Goal: Transaction & Acquisition: Purchase product/service

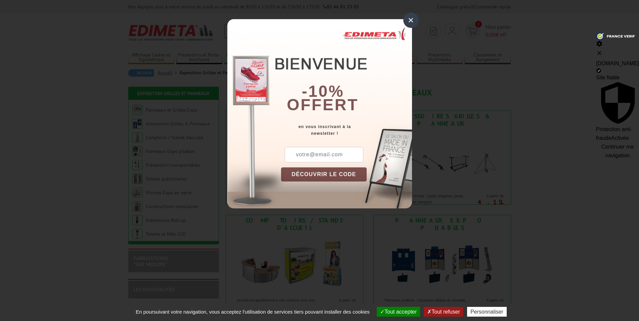
click at [411, 21] on div "×" at bounding box center [410, 19] width 15 height 15
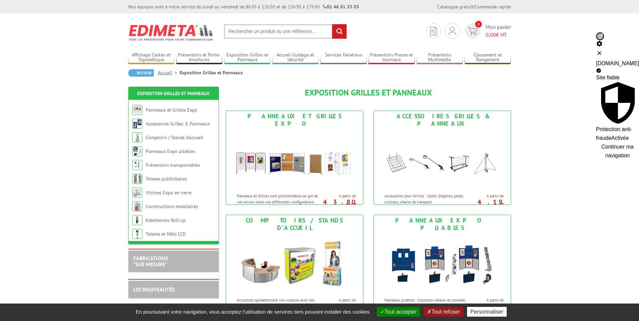
click at [596, 142] on button "Continuer ma navigation" at bounding box center [617, 150] width 43 height 17
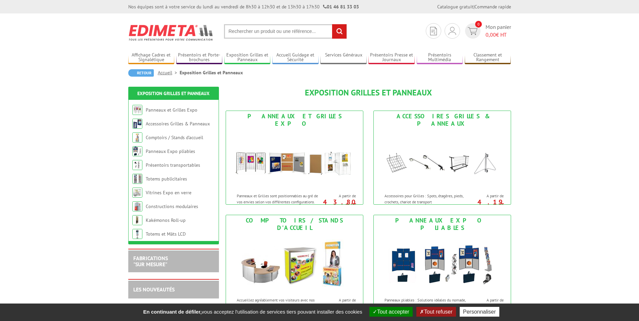
click at [251, 31] on input "text" at bounding box center [285, 31] width 123 height 14
type input "poteau de guidage"
click at [332, 24] on input "rechercher" at bounding box center [339, 31] width 14 height 14
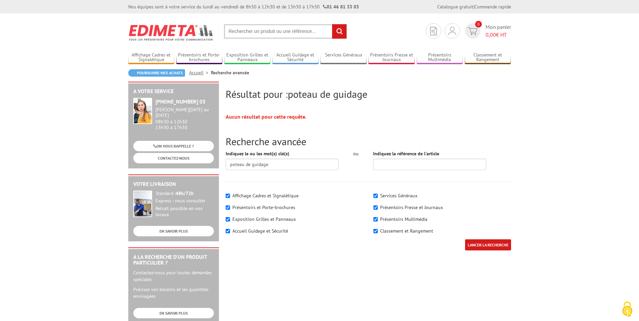
click at [280, 230] on label "Accueil Guidage et Sécurité" at bounding box center [260, 231] width 56 height 6
click at [230, 230] on input"] "Accueil Guidage et Sécurité" at bounding box center [228, 231] width 4 height 4
click at [259, 229] on label "Accueil Guidage et Sécurité" at bounding box center [260, 231] width 56 height 6
click at [230, 229] on input"] "Accueil Guidage et Sécurité" at bounding box center [228, 231] width 4 height 4
checkbox input"] "true"
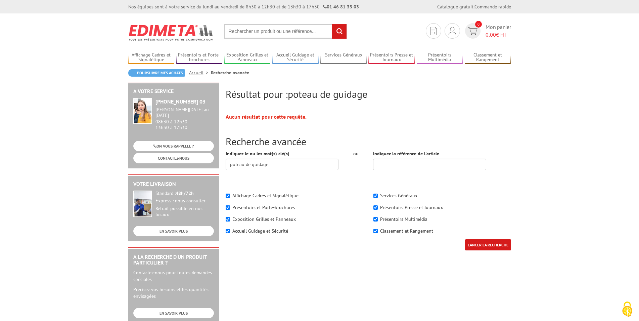
click at [470, 241] on input "LANCER LA RECHERCHE" at bounding box center [488, 244] width 46 height 11
click at [226, 192] on div "Affichage Cadres et Signalétique" at bounding box center [295, 195] width 138 height 7
click at [227, 207] on input"] "Présentoirs et Porte-brochures" at bounding box center [228, 207] width 4 height 4
checkbox input"] "false"
drag, startPoint x: 227, startPoint y: 194, endPoint x: 229, endPoint y: 203, distance: 9.2
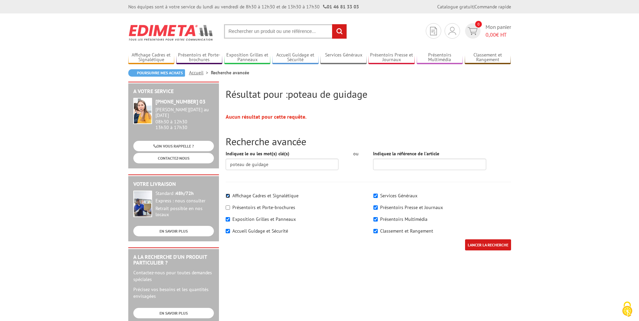
click at [227, 194] on input"] "Affichage Cadres et Signalétique" at bounding box center [228, 195] width 4 height 4
checkbox input"] "false"
click at [230, 218] on input"] "Exposition Grilles et Panneaux" at bounding box center [228, 219] width 4 height 4
checkbox input"] "false"
drag, startPoint x: 377, startPoint y: 194, endPoint x: 375, endPoint y: 200, distance: 5.7
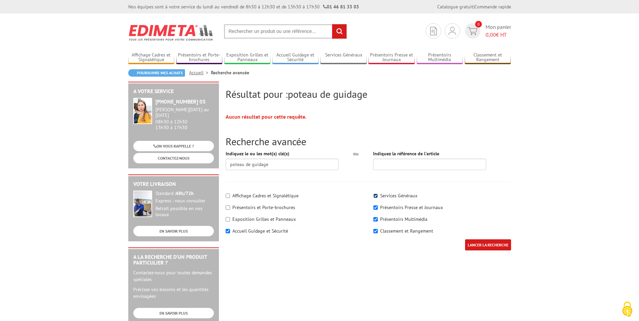
click at [377, 195] on input"] "Services Généraux" at bounding box center [375, 195] width 4 height 4
checkbox input"] "false"
click at [374, 207] on input"] "Présentoirs Presse et Journaux" at bounding box center [375, 207] width 4 height 4
checkbox input"] "false"
click at [374, 218] on input"] "Présentoirs Multimédia" at bounding box center [375, 219] width 4 height 4
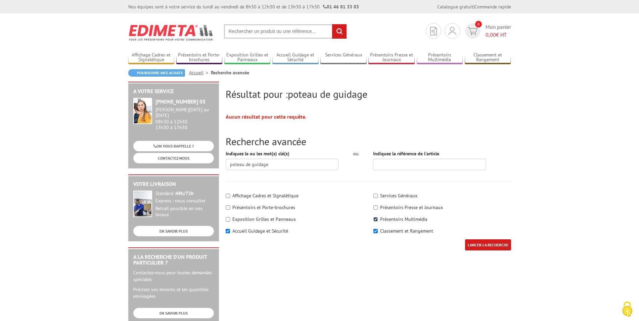
checkbox input"] "false"
click at [375, 233] on input"] "Classement et Rangement" at bounding box center [375, 231] width 4 height 4
checkbox input"] "false"
click at [489, 246] on input "LANCER LA RECHERCHE" at bounding box center [488, 244] width 46 height 11
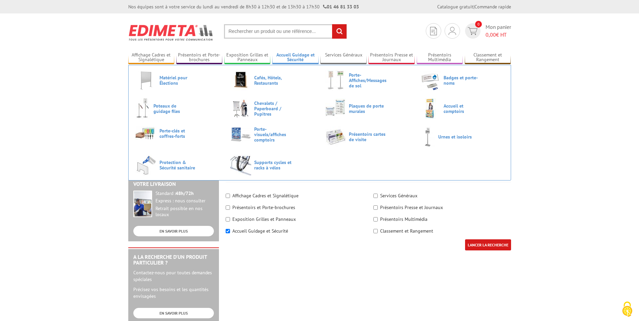
click at [301, 56] on link "Accueil Guidage et Sécurité" at bounding box center [295, 57] width 46 height 11
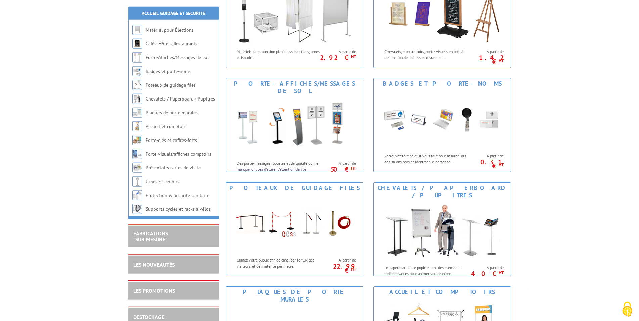
scroll to position [137, 0]
click at [306, 212] on img at bounding box center [294, 223] width 124 height 60
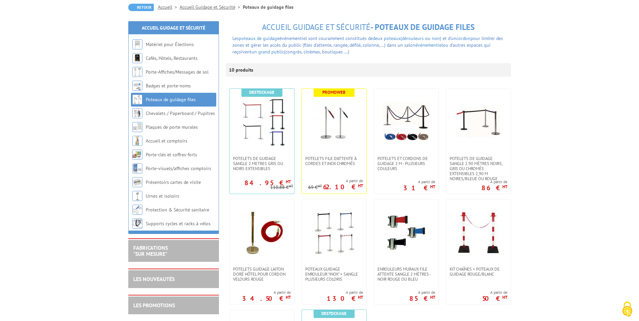
scroll to position [68, 0]
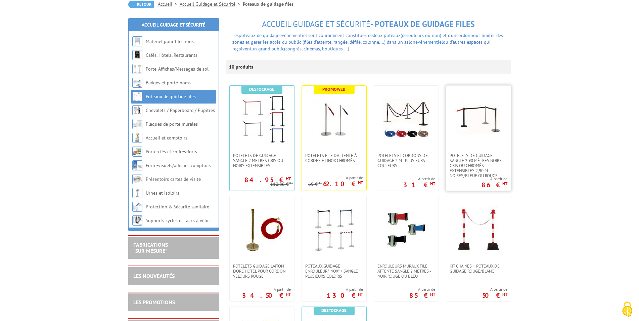
click at [474, 152] on link at bounding box center [478, 119] width 64 height 67
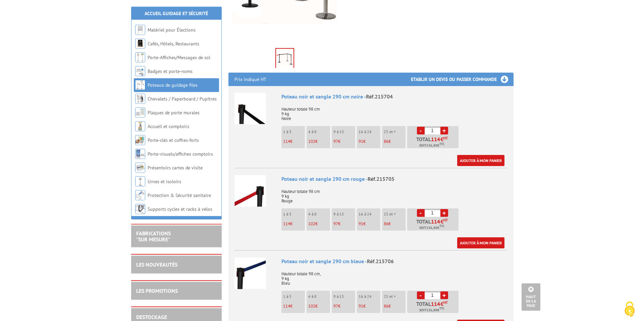
scroll to position [205, 0]
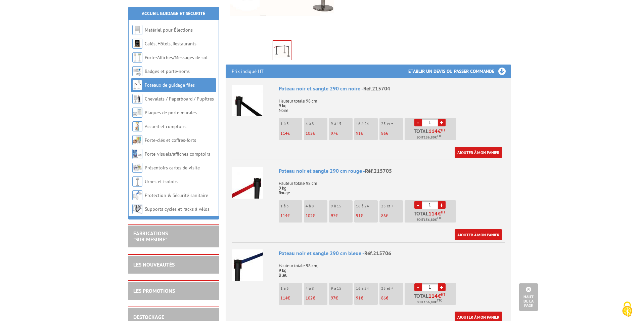
click at [440, 201] on link "+" at bounding box center [442, 205] width 8 height 8
type input "4"
click at [475, 229] on link "Ajouter à mon panier" at bounding box center [478, 234] width 47 height 11
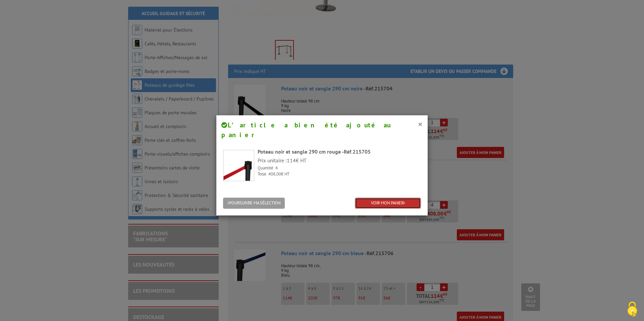
click at [390, 197] on link "VOIR MON PANIER" at bounding box center [388, 202] width 66 height 11
